Goal: Transaction & Acquisition: Purchase product/service

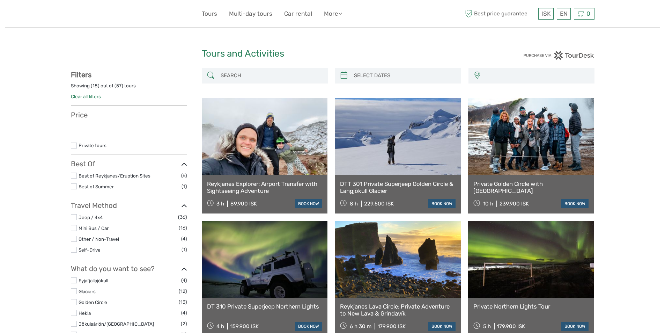
select select
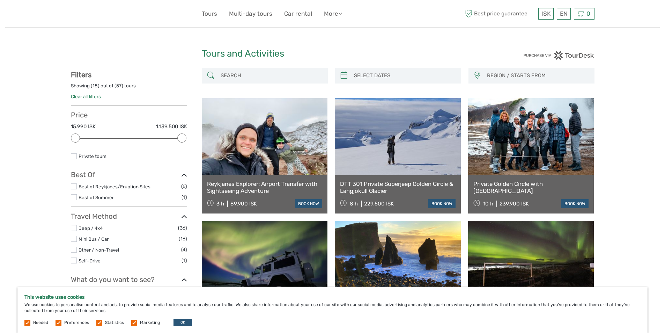
click at [252, 182] on link "Reykjanes Explorer: Airport Transfer with Sightseeing Adventure" at bounding box center [265, 187] width 116 height 14
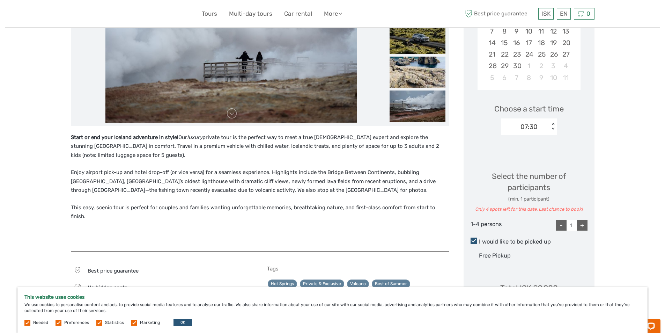
scroll to position [70, 0]
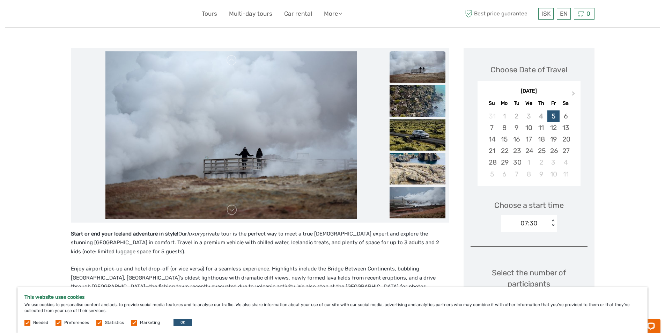
click at [201, 14] on div at bounding box center [136, 13] width 131 height 17
click at [211, 16] on link "Tours" at bounding box center [209, 14] width 15 height 10
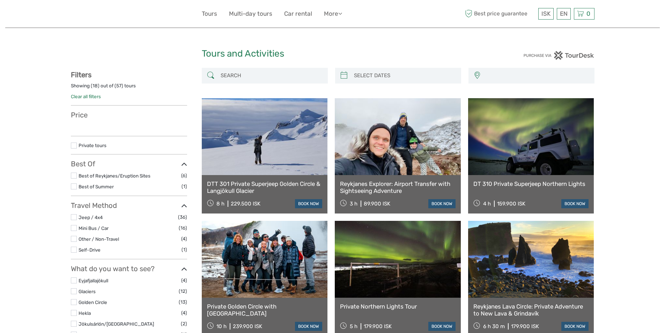
select select
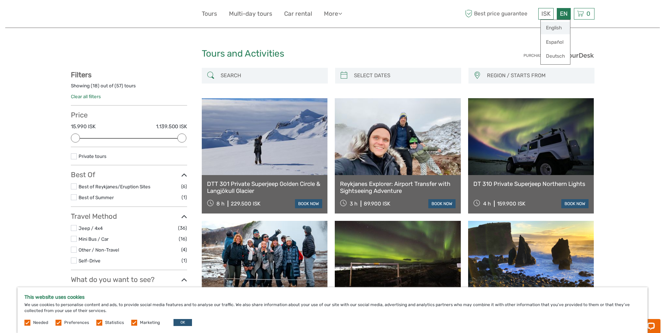
click at [558, 27] on link "English" at bounding box center [555, 28] width 29 height 13
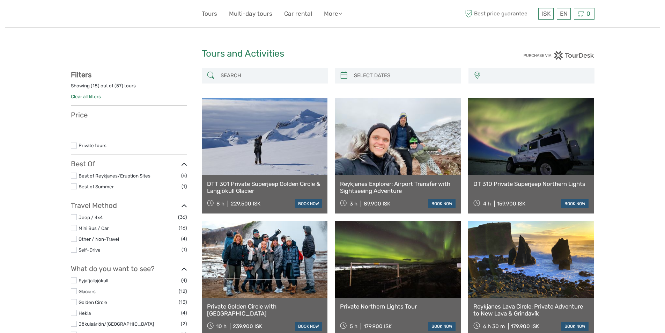
select select
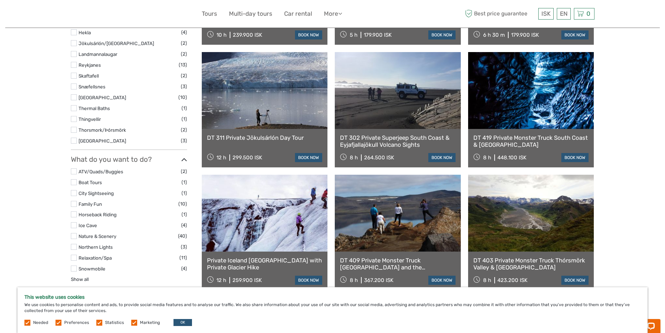
scroll to position [314, 0]
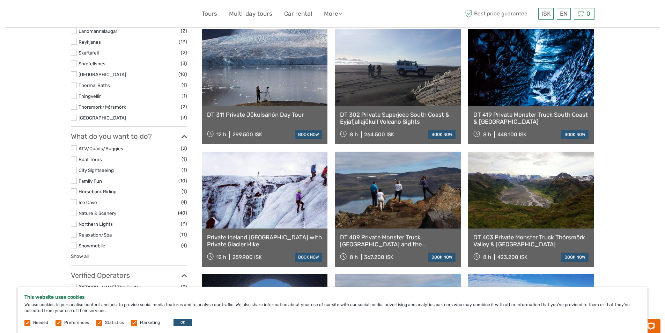
click at [74, 171] on label at bounding box center [74, 170] width 6 height 6
click at [0, 0] on input "checkbox" at bounding box center [0, 0] width 0 height 0
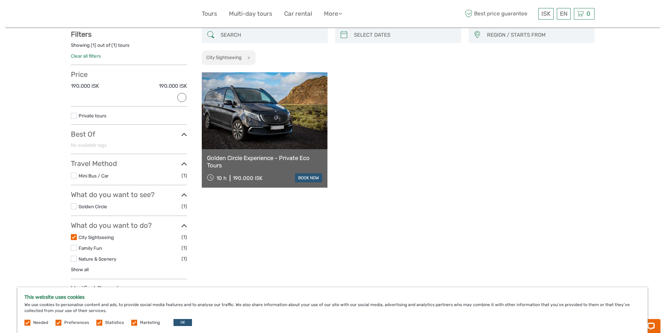
scroll to position [40, 0]
click at [73, 203] on li "Golden Circle (1)" at bounding box center [129, 207] width 116 height 8
click at [72, 236] on label at bounding box center [74, 238] width 6 height 6
click at [0, 0] on input "checkbox" at bounding box center [0, 0] width 0 height 0
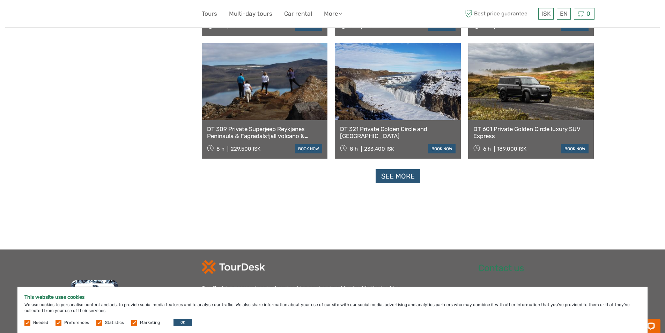
scroll to position [668, 0]
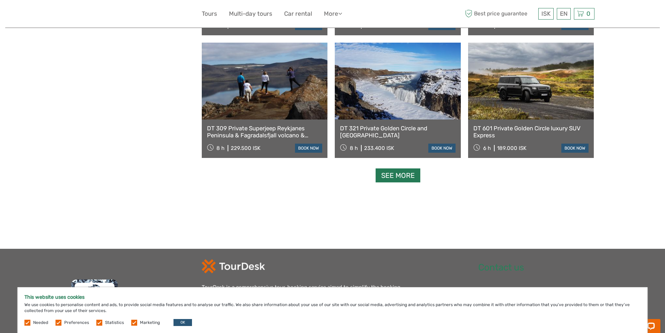
click at [394, 178] on link "See more" at bounding box center [398, 175] width 45 height 14
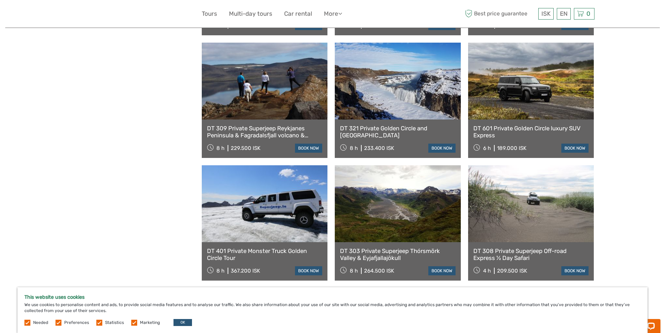
click at [486, 12] on span "Best price guarantee" at bounding box center [500, 14] width 73 height 12
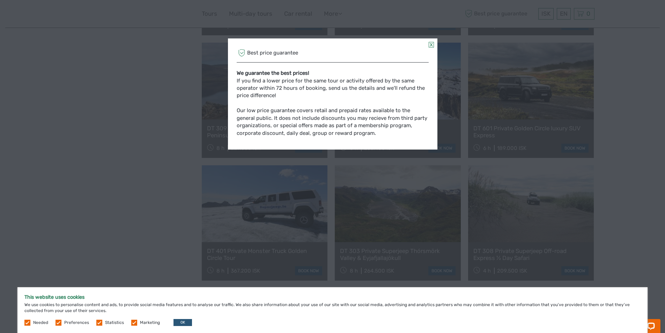
click at [429, 43] on link at bounding box center [431, 45] width 5 height 6
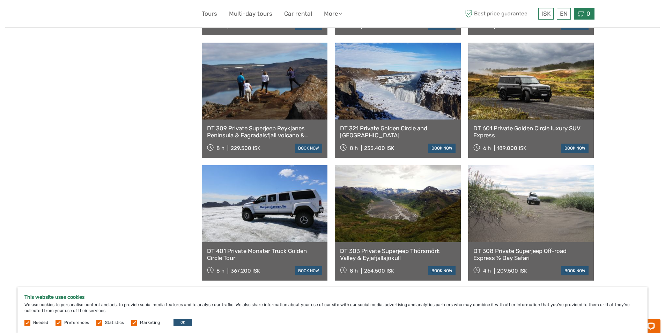
click at [584, 13] on icon at bounding box center [580, 13] width 7 height 9
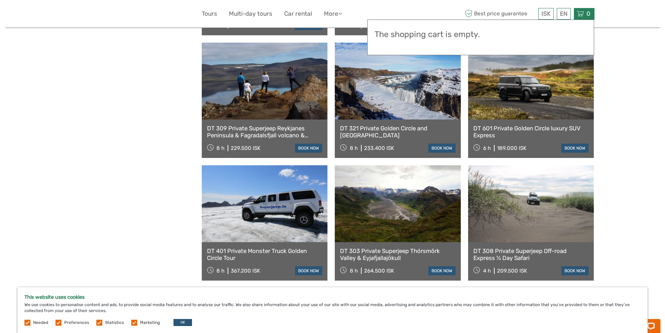
click at [584, 13] on icon at bounding box center [580, 13] width 7 height 9
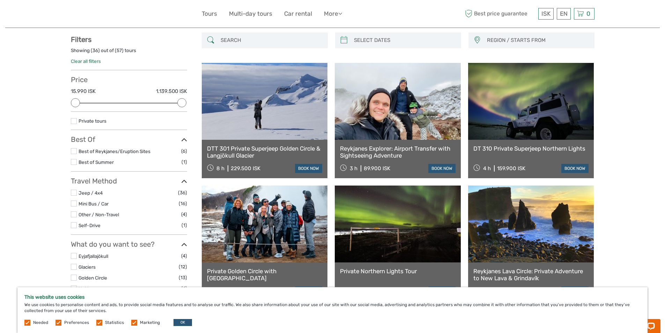
scroll to position [0, 0]
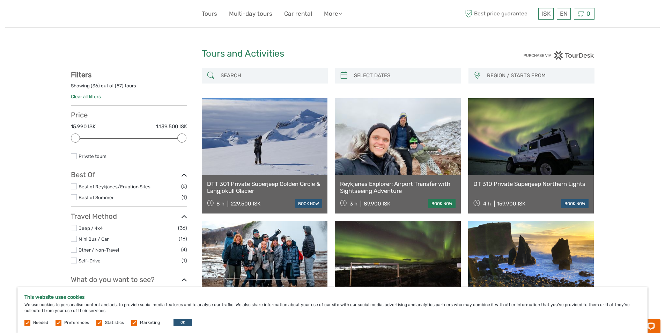
click at [440, 202] on link "book now" at bounding box center [441, 203] width 27 height 9
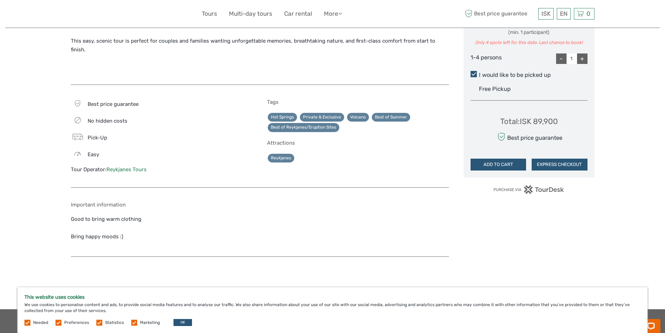
scroll to position [349, 0]
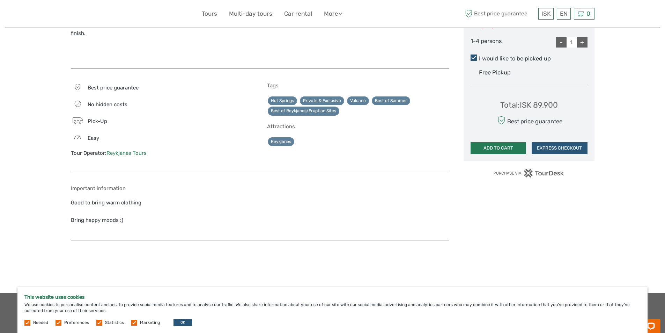
click at [499, 144] on button "ADD TO CART" at bounding box center [499, 148] width 56 height 12
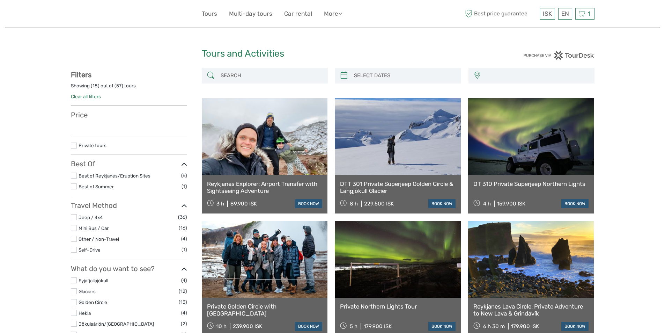
select select
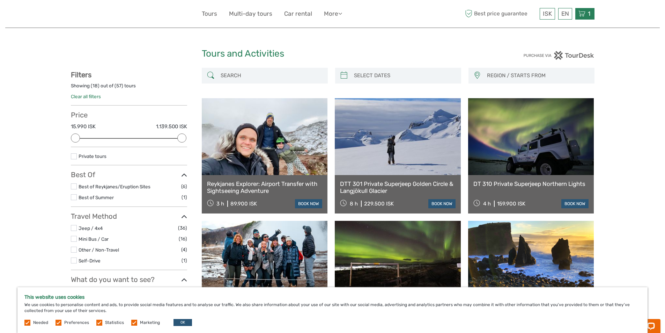
click at [592, 17] on div "1 Items Reykjanes Explorer: Airport Transfer with Sightseeing Adventure 1x 1-3 …" at bounding box center [584, 14] width 19 height 12
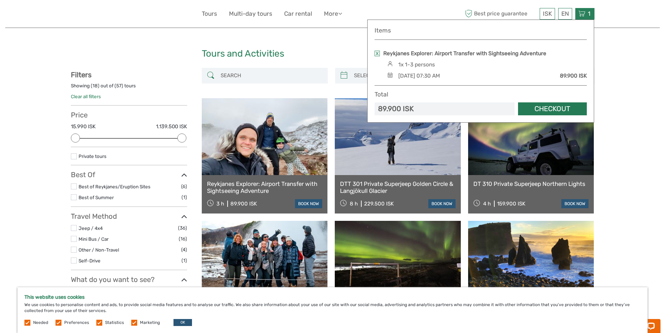
click at [545, 106] on link "Checkout" at bounding box center [552, 108] width 69 height 13
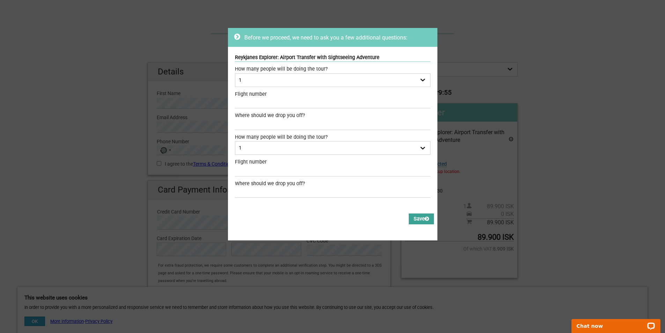
click at [425, 216] on button "Save" at bounding box center [421, 218] width 25 height 11
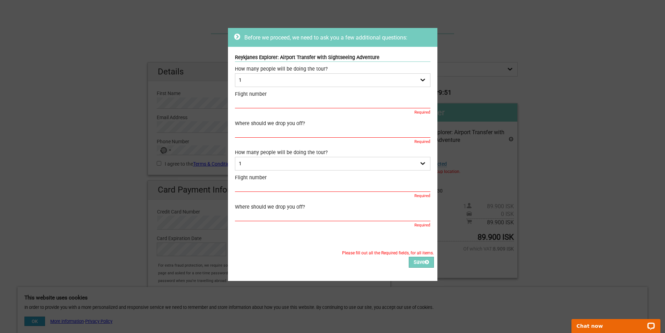
click at [333, 128] on input "text" at bounding box center [333, 132] width 196 height 10
type input "norhtern lights Inn"
click at [308, 188] on input "text" at bounding box center [333, 187] width 196 height 10
type input "2323"
click at [416, 163] on select "1 2 3 4" at bounding box center [333, 164] width 196 height 14
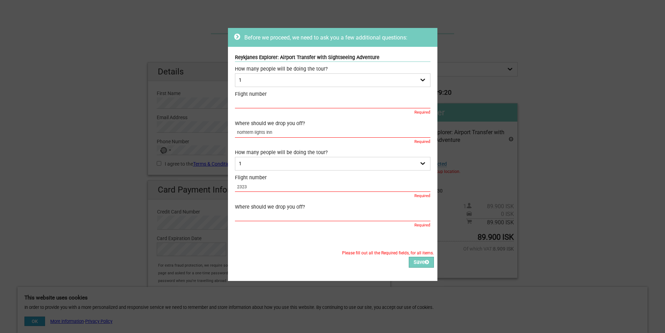
click at [418, 164] on select "1 2 3 4" at bounding box center [333, 164] width 196 height 14
click at [419, 218] on input "text" at bounding box center [333, 216] width 196 height 10
type input "nortern lighs inn"
click at [337, 100] on input "text" at bounding box center [333, 103] width 196 height 10
click at [340, 262] on div "Please fill out all the Required fields, for all items. Please correct the valu…" at bounding box center [332, 259] width 209 height 43
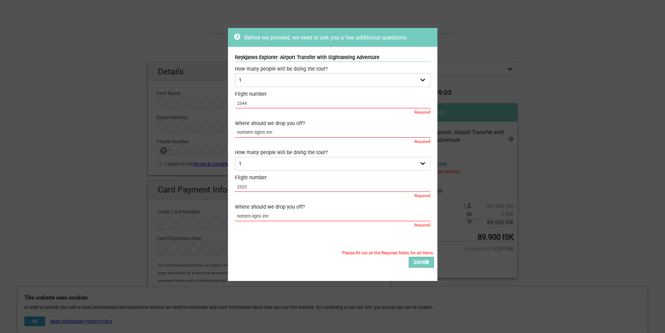
click at [333, 100] on input "2344" at bounding box center [333, 103] width 196 height 10
type input "234"
click at [245, 188] on input "2323" at bounding box center [333, 187] width 196 height 10
type input "232"
click at [413, 262] on button "Save" at bounding box center [421, 262] width 25 height 11
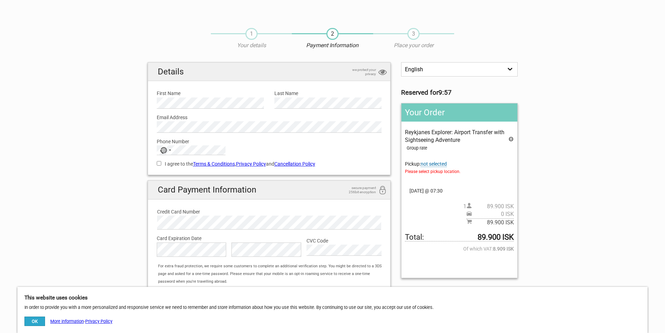
drag, startPoint x: 509, startPoint y: 139, endPoint x: 372, endPoint y: 40, distance: 169.4
click at [510, 139] on icon at bounding box center [511, 140] width 6 height 8
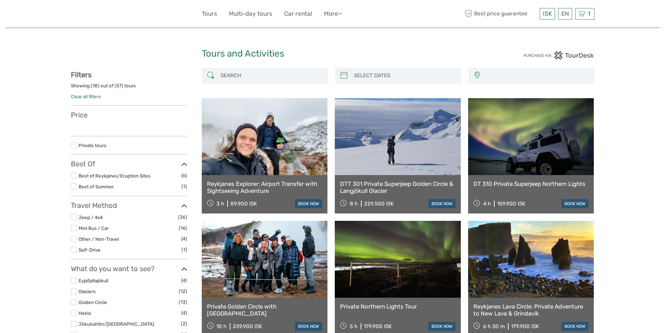
select select
click at [450, 74] on input "search" at bounding box center [404, 75] width 106 height 12
select select
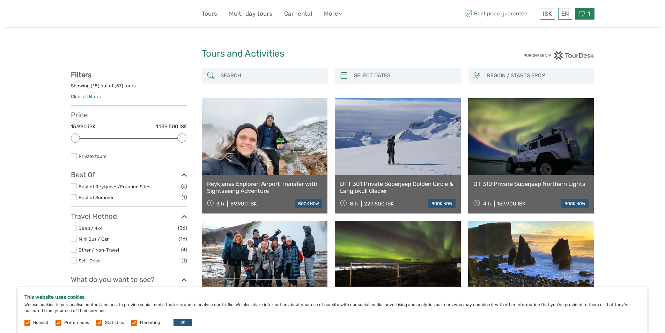
click at [587, 16] on span "1" at bounding box center [589, 13] width 5 height 7
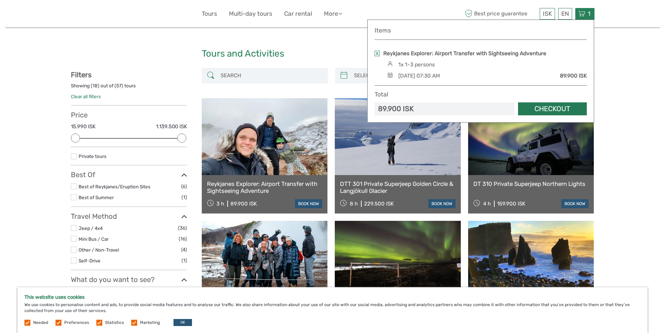
click at [540, 107] on link "Checkout" at bounding box center [552, 108] width 69 height 13
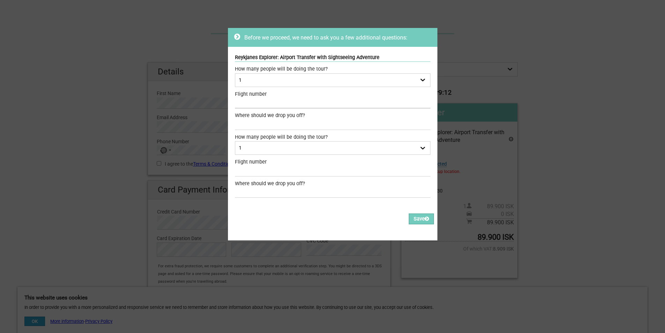
click at [297, 102] on input "text" at bounding box center [333, 103] width 196 height 10
type input "fi622"
click at [290, 173] on input "text" at bounding box center [333, 171] width 196 height 10
type input "fi623"
click at [286, 119] on div "Where should we drop you off?" at bounding box center [333, 116] width 196 height 8
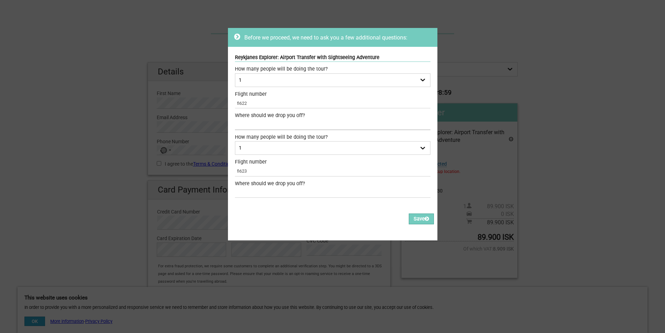
click at [287, 124] on input "text" at bounding box center [333, 125] width 196 height 10
type input "NLI"
click at [295, 194] on input "text" at bounding box center [333, 192] width 196 height 10
type input "N"
type input "Airport"
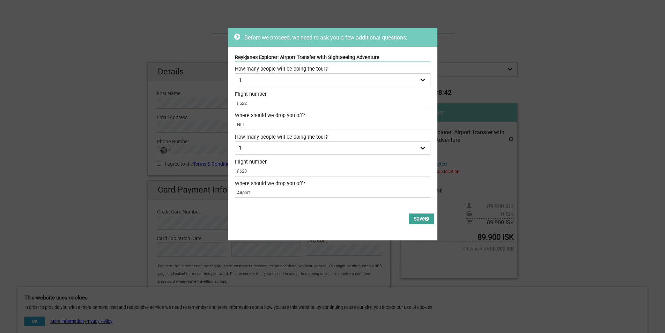
click at [413, 220] on button "Save" at bounding box center [421, 218] width 25 height 11
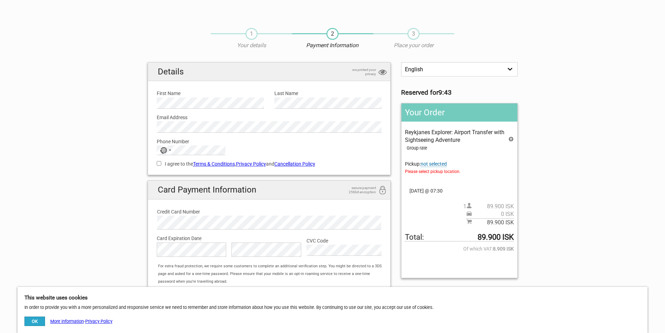
click at [445, 69] on select "English Español Deutsch" at bounding box center [459, 69] width 116 height 14
click at [445, 70] on select "English Español Deutsch" at bounding box center [459, 69] width 116 height 14
click at [512, 140] on icon at bounding box center [511, 140] width 6 height 8
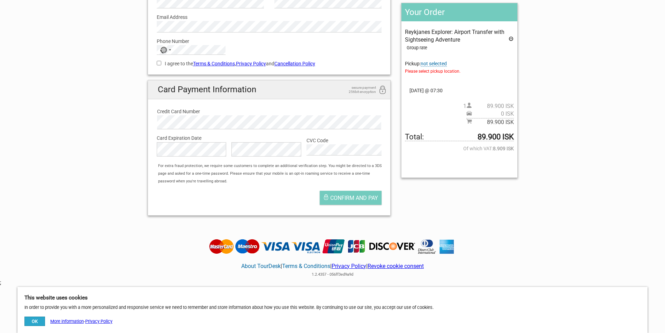
scroll to position [105, 0]
